Goal: Find contact information: Obtain details needed to contact an individual or organization

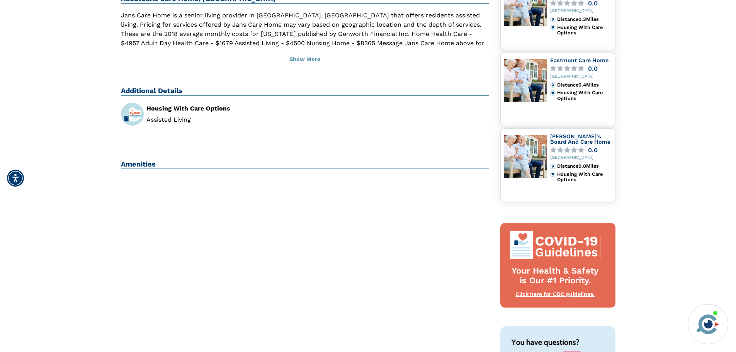
scroll to position [270, 0]
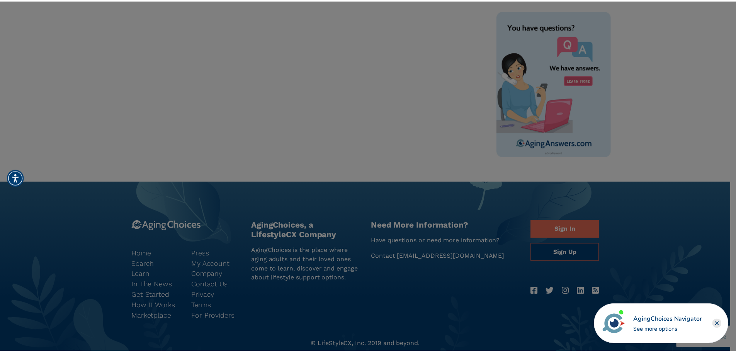
scroll to position [457, 0]
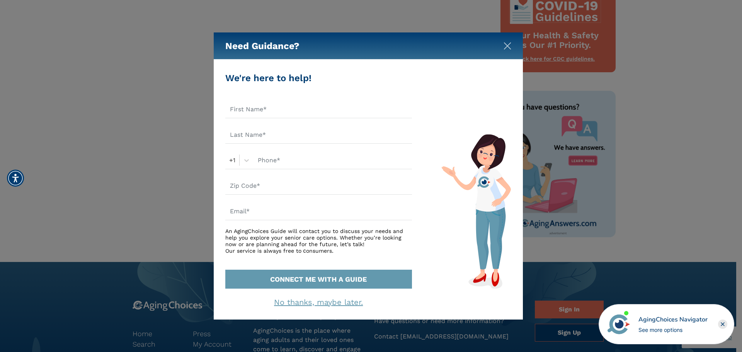
click at [504, 48] on img "Close" at bounding box center [508, 46] width 8 height 8
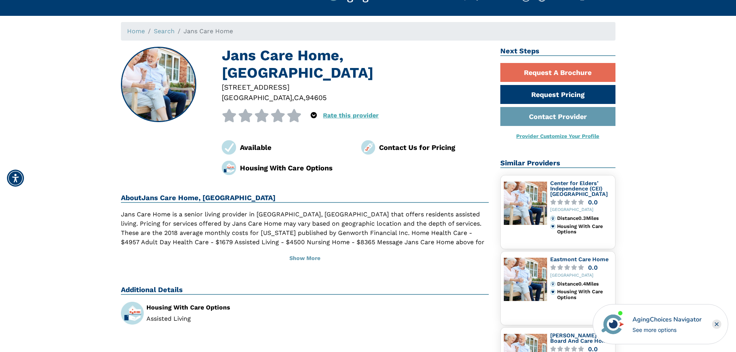
scroll to position [0, 0]
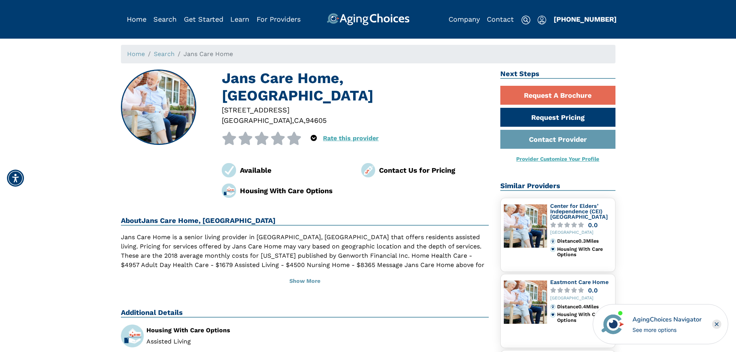
click at [395, 165] on div "Contact Us for Pricing" at bounding box center [434, 170] width 110 height 10
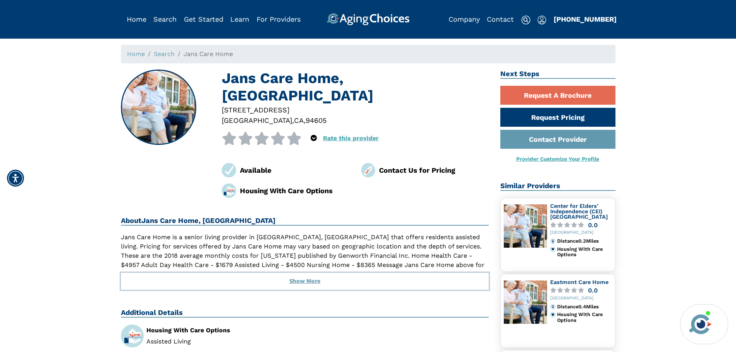
click at [294, 273] on button "Show More" at bounding box center [305, 281] width 368 height 17
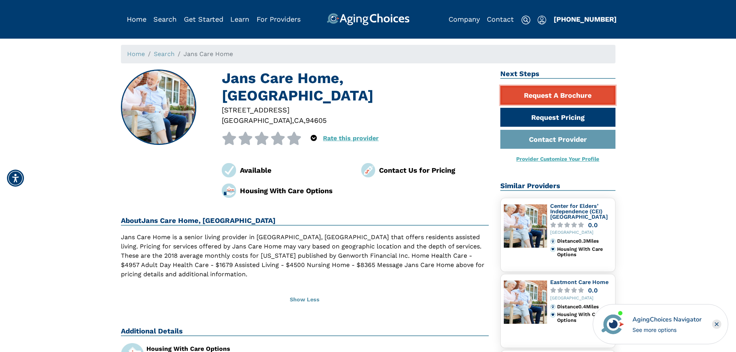
click at [541, 96] on link "Request A Brochure" at bounding box center [557, 95] width 115 height 19
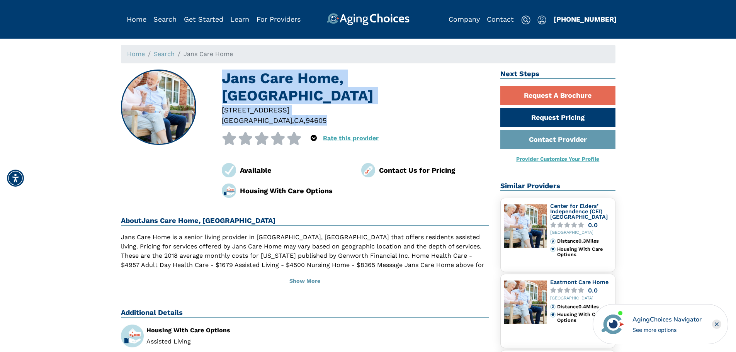
drag, startPoint x: 221, startPoint y: 78, endPoint x: 378, endPoint y: 102, distance: 159.1
click at [378, 102] on div "Jans Care Home, Oakland CA 3425 68Th Ave Oakland , CA , 94605 0 out of 5 stars …" at bounding box center [305, 134] width 368 height 128
drag, startPoint x: 296, startPoint y: 97, endPoint x: 267, endPoint y: 94, distance: 30.0
click at [297, 115] on div at bounding box center [355, 120] width 267 height 10
click at [208, 87] on div "Jans Care Home, Oakland CA 3425 68Th Ave Oakland , CA , 94605 0 out of 5 stars …" at bounding box center [305, 134] width 368 height 128
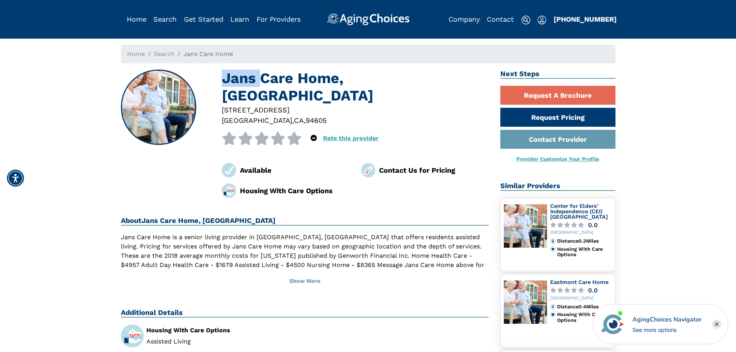
drag, startPoint x: 208, startPoint y: 87, endPoint x: 213, endPoint y: 88, distance: 5.4
click at [213, 88] on div "Jans Care Home, Oakland CA 3425 68Th Ave Oakland , CA , 94605 0 out of 5 stars …" at bounding box center [305, 134] width 368 height 128
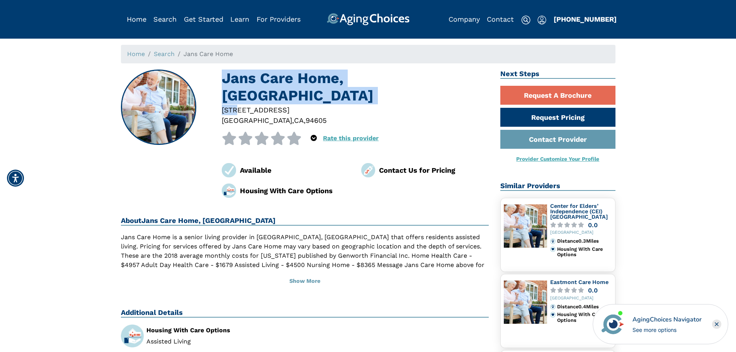
click at [219, 105] on div "3425 68Th Ave Oakland , CA , 94605" at bounding box center [355, 115] width 279 height 21
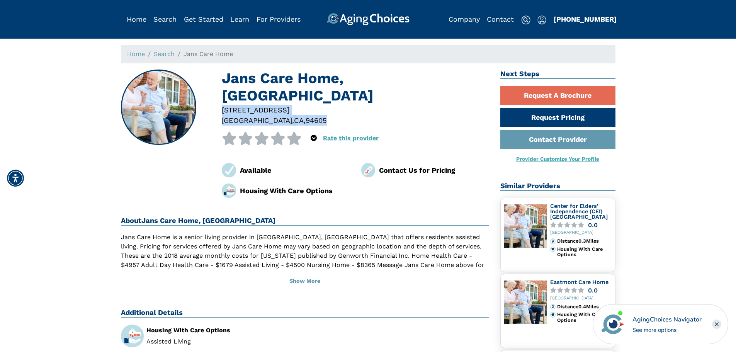
drag, startPoint x: 219, startPoint y: 92, endPoint x: 286, endPoint y: 102, distance: 68.0
click at [286, 105] on div "3425 68Th Ave Oakland , CA , 94605" at bounding box center [355, 115] width 279 height 21
click at [389, 165] on div "Contact Us for Pricing" at bounding box center [434, 170] width 110 height 10
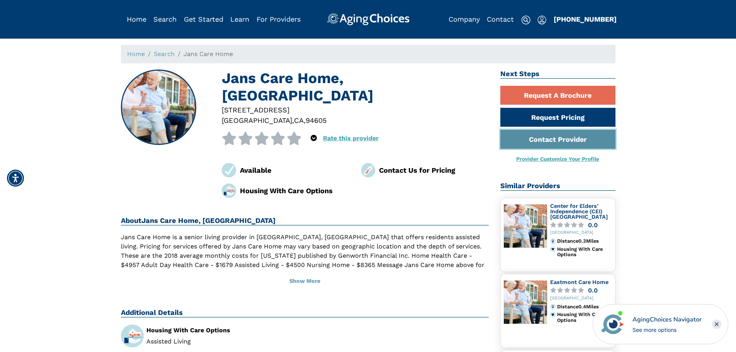
click at [560, 146] on link "Contact Provider" at bounding box center [557, 139] width 115 height 19
